Goal: Task Accomplishment & Management: Use online tool/utility

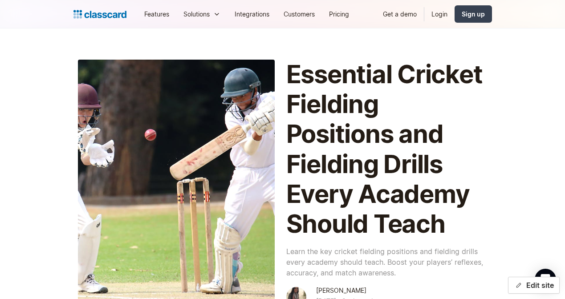
click at [522, 285] on div "button" at bounding box center [518, 285] width 9 height 9
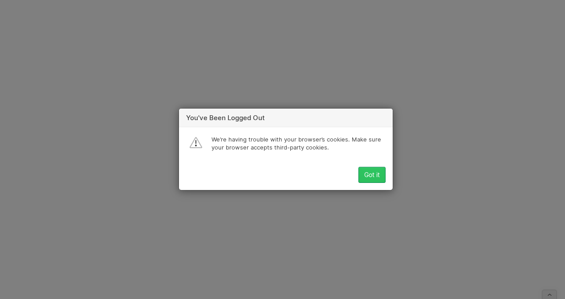
click at [370, 178] on div "Got it" at bounding box center [372, 175] width 16 height 7
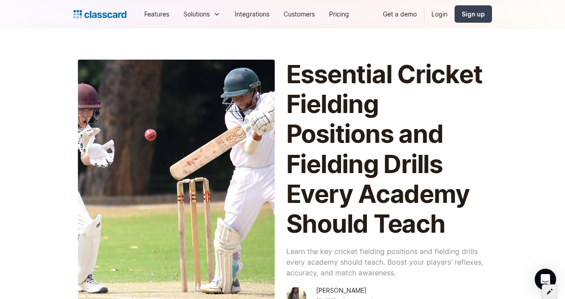
click at [545, 289] on div at bounding box center [549, 292] width 15 height 15
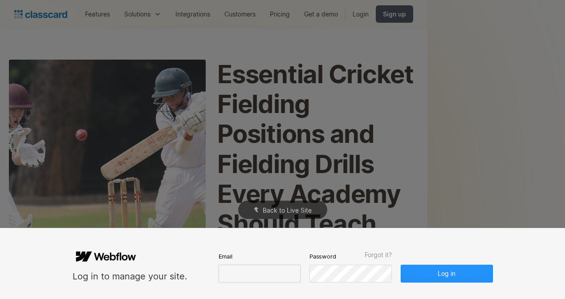
click at [249, 273] on input "email" at bounding box center [260, 274] width 82 height 18
type input "syeda@classcardapp.com"
click at [433, 278] on button "Log in" at bounding box center [447, 274] width 92 height 18
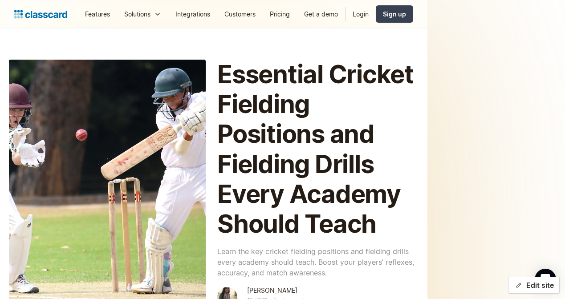
click at [538, 291] on button "Edit site" at bounding box center [534, 285] width 52 height 17
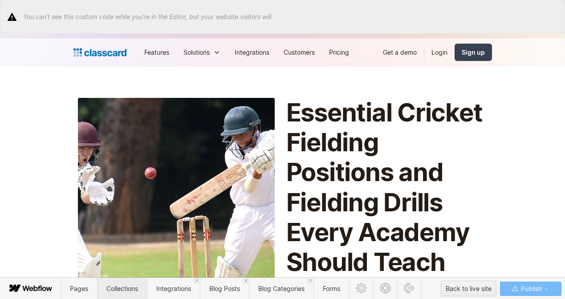
click at [116, 286] on span "Collections" at bounding box center [122, 289] width 32 height 8
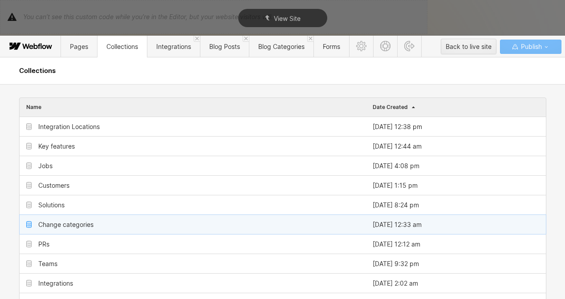
scroll to position [149, 0]
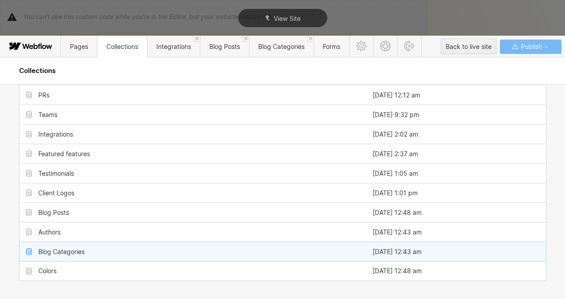
click at [71, 249] on div "Blog Categories" at bounding box center [61, 252] width 46 height 7
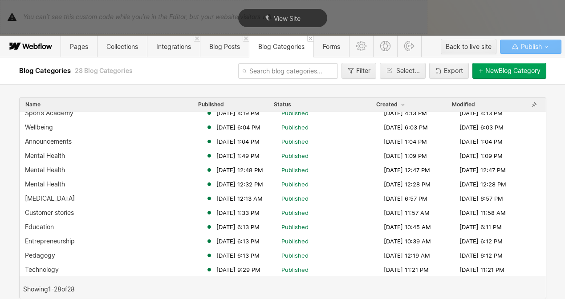
scroll to position [235, 0]
